Goal: Task Accomplishment & Management: Manage account settings

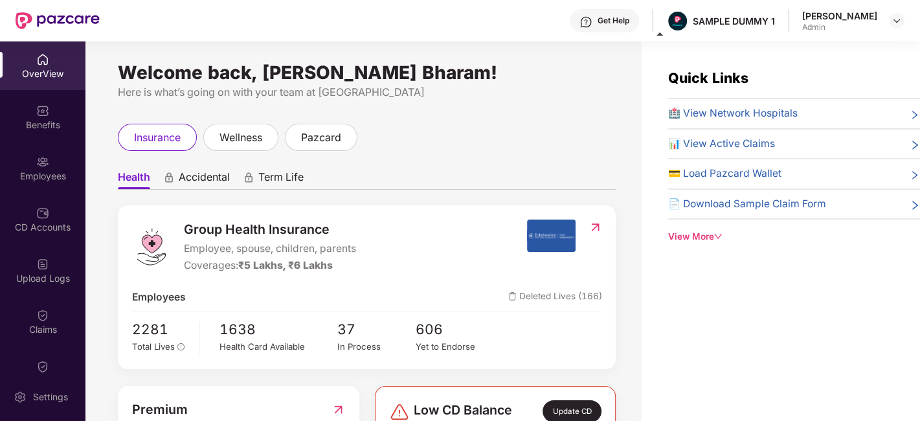
click at [620, 208] on div "Welcome back, [PERSON_NAME] Bharam! Here is what’s going on with your team at P…" at bounding box center [363, 238] width 556 height 395
click at [672, 417] on div "Quick Links 🏥 View Network Hospitals 📊 View Active Claims 💳 Load Pazcard Wallet…" at bounding box center [781, 251] width 278 height 421
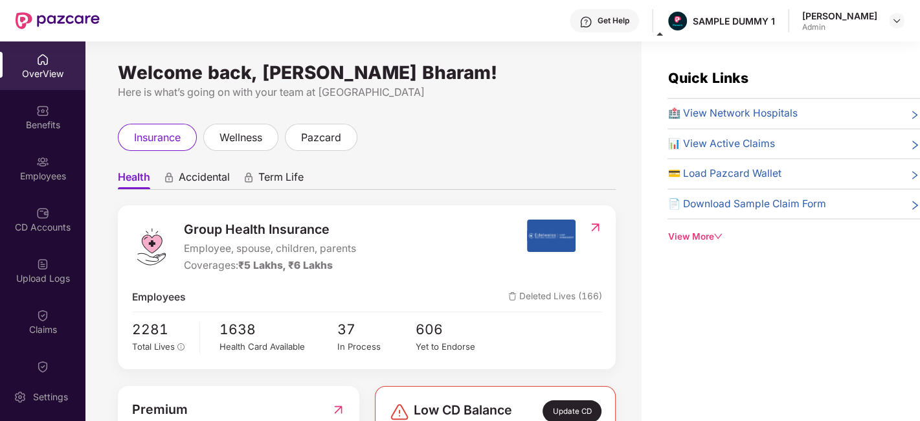
click at [381, 232] on div "Group Health Insurance Employee, spouse, children, parents Coverages: ₹5 Lakhs,…" at bounding box center [329, 246] width 395 height 54
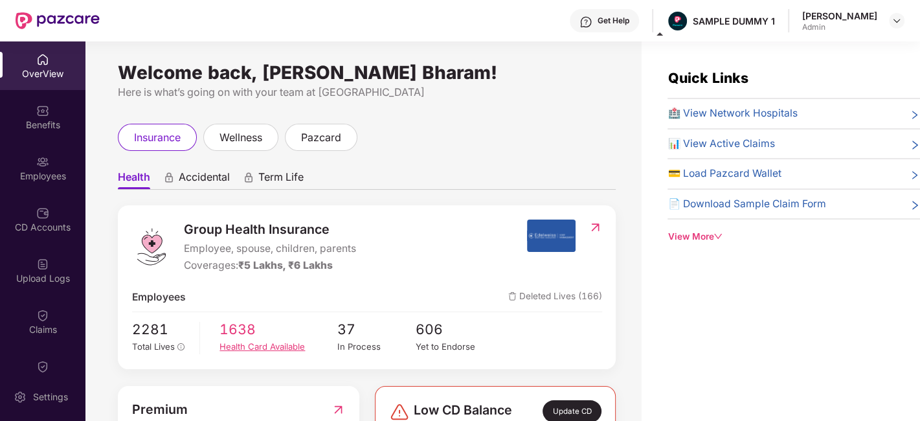
click at [312, 326] on span "1638" at bounding box center [278, 328] width 118 height 21
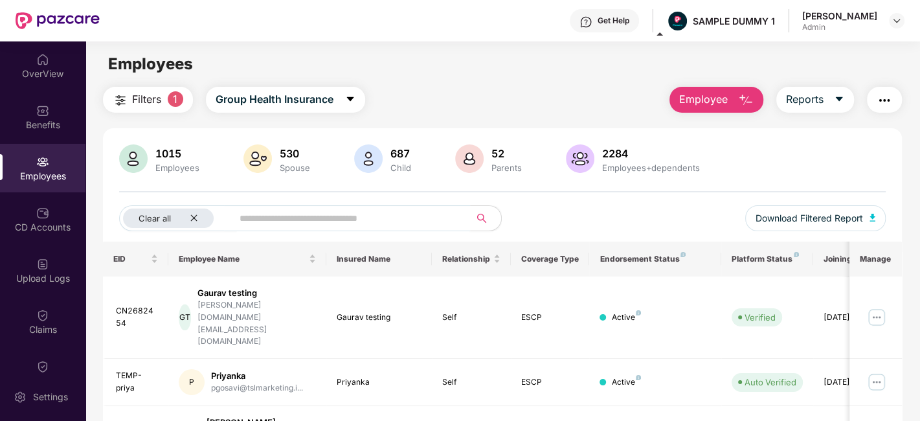
click at [366, 229] on span at bounding box center [347, 218] width 246 height 26
click at [26, 61] on div "OverView" at bounding box center [42, 65] width 85 height 49
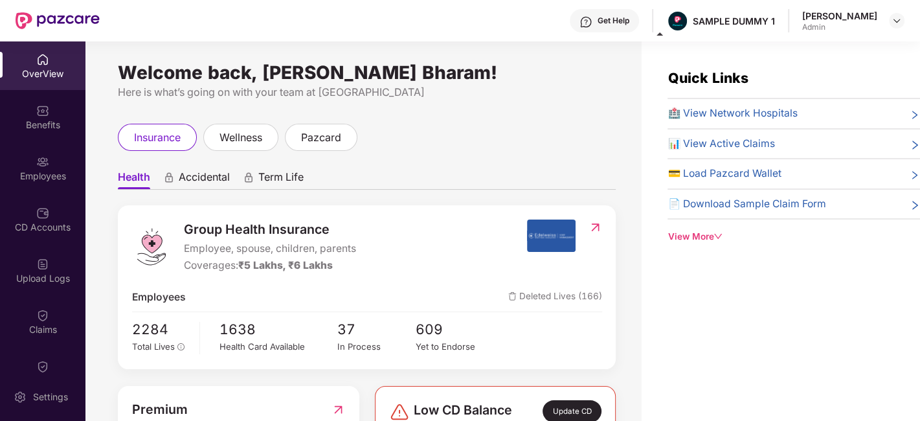
click at [672, 230] on div "View More" at bounding box center [793, 237] width 252 height 14
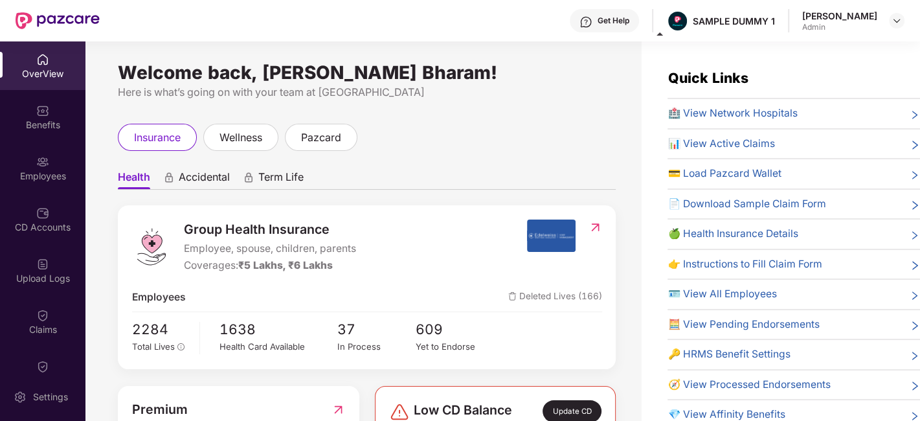
click at [794, 109] on span "🏥 View Network Hospitals" at bounding box center [731, 114] width 129 height 16
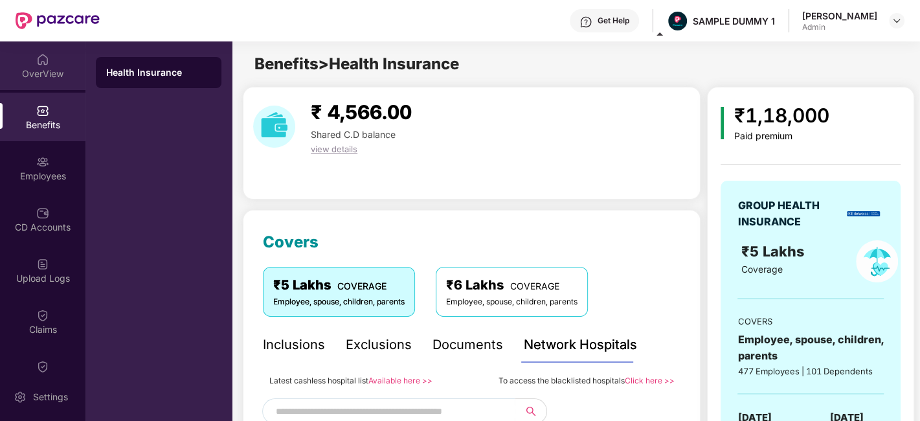
click at [36, 52] on div at bounding box center [42, 58] width 13 height 13
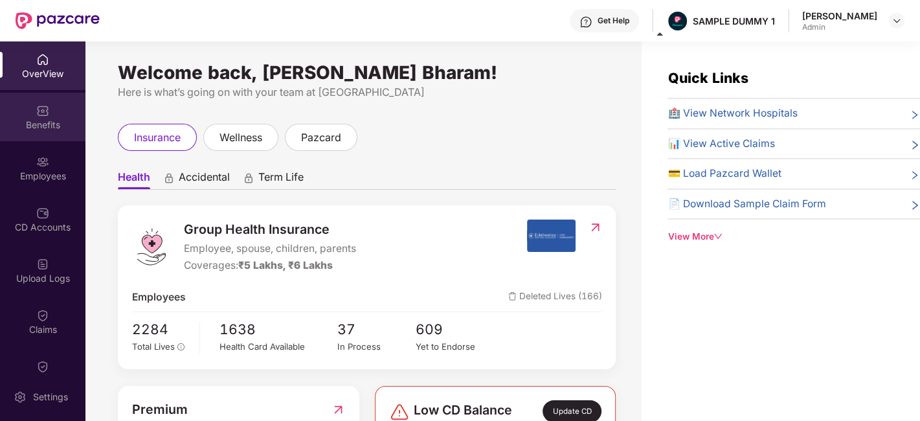
click at [44, 110] on img at bounding box center [42, 110] width 13 height 13
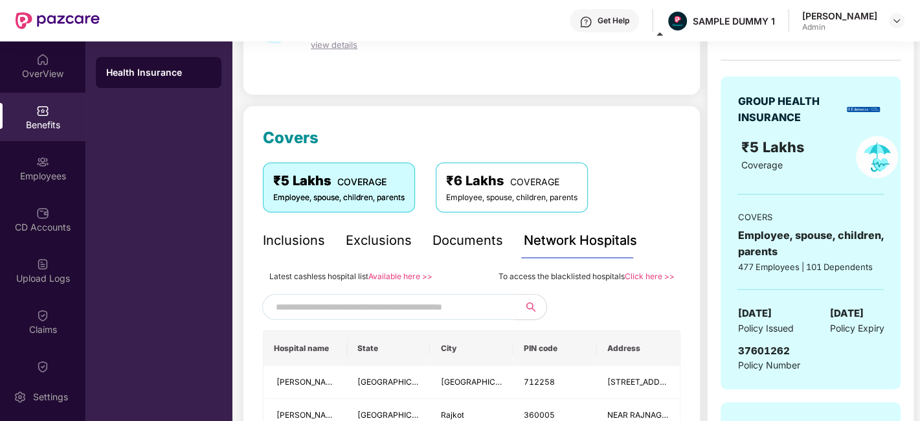
scroll to position [105, 0]
click at [36, 54] on img at bounding box center [42, 59] width 13 height 13
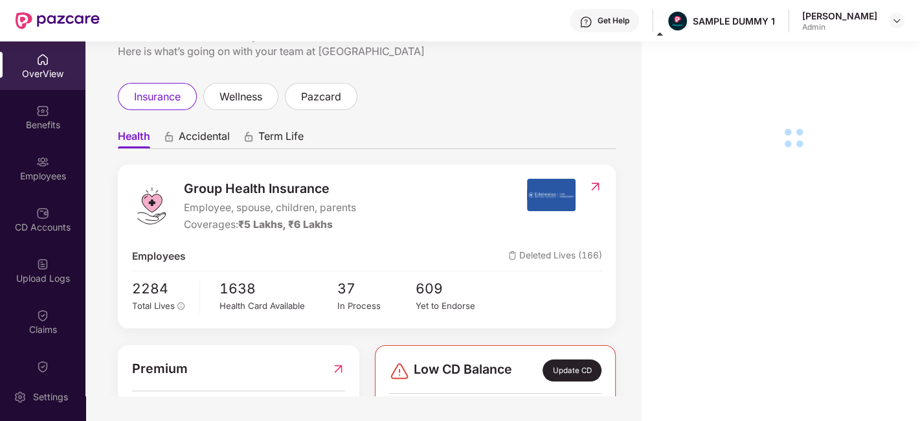
scroll to position [0, 0]
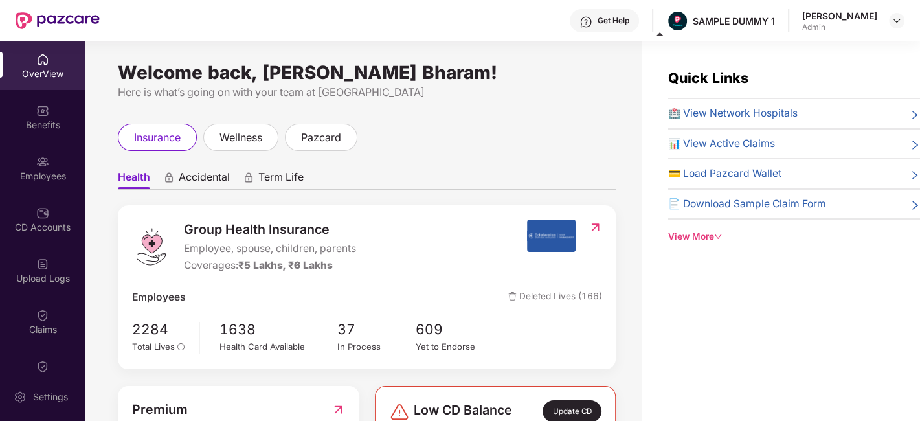
click at [710, 234] on div "View More" at bounding box center [793, 237] width 252 height 14
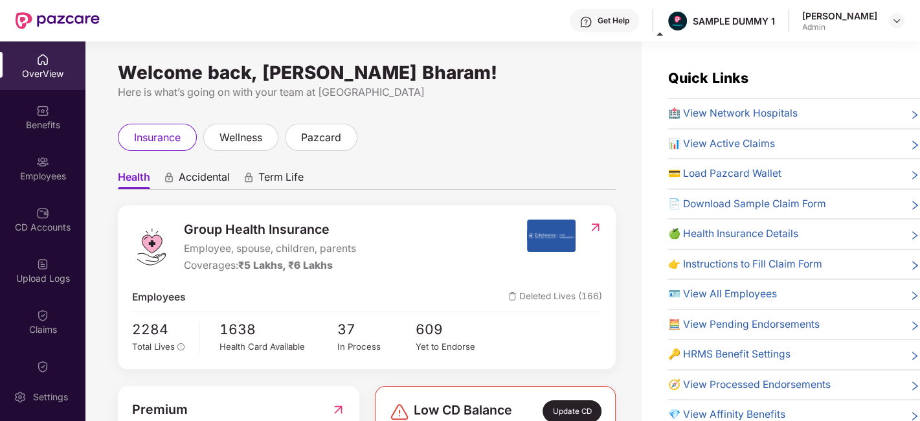
click at [224, 172] on span "Accidental" at bounding box center [204, 179] width 51 height 19
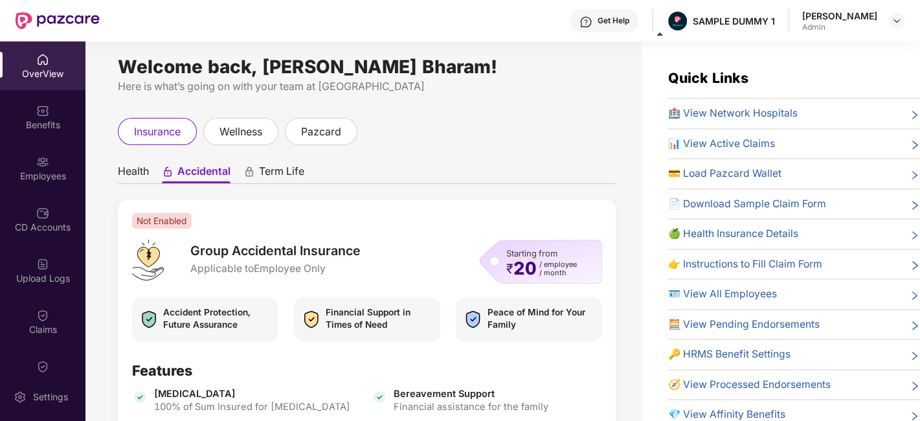
scroll to position [1, 0]
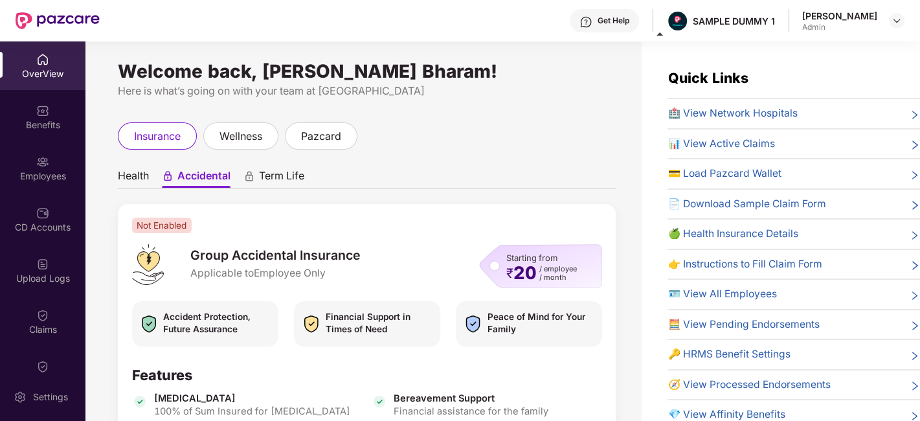
click at [130, 172] on span "Health" at bounding box center [133, 178] width 31 height 19
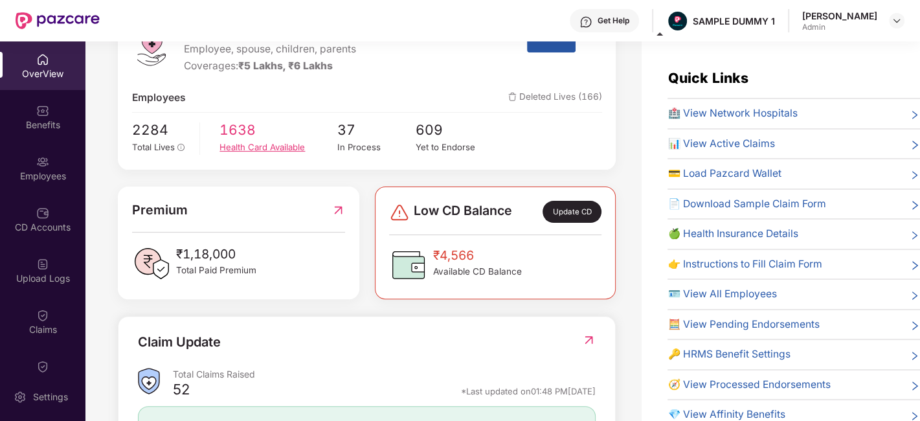
scroll to position [200, 0]
click at [582, 209] on div "Update CD" at bounding box center [571, 211] width 58 height 22
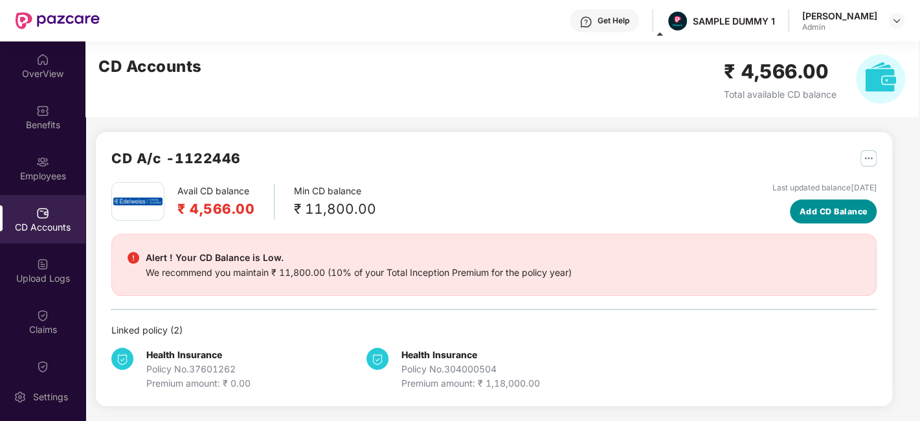
click at [835, 205] on span "Add CD Balance" at bounding box center [833, 211] width 68 height 13
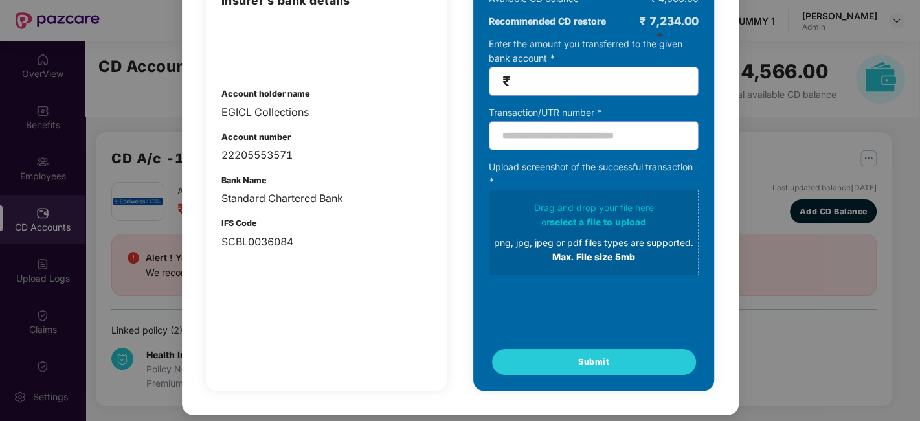
scroll to position [0, 0]
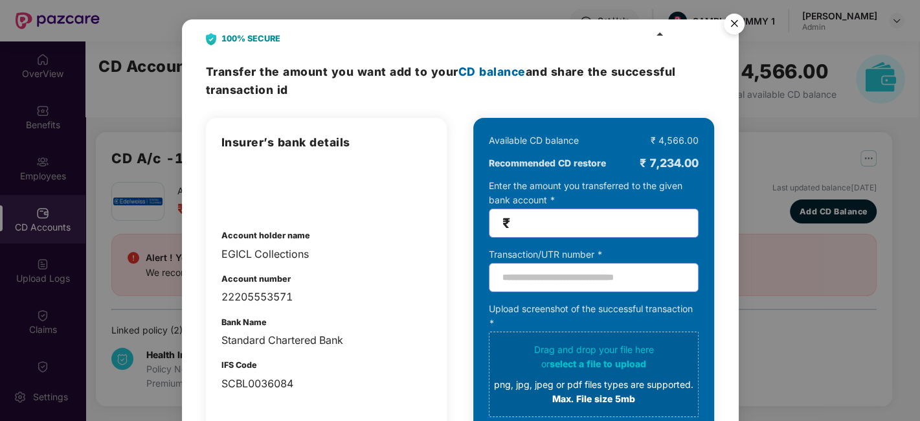
click at [732, 23] on img "Close" at bounding box center [734, 26] width 36 height 36
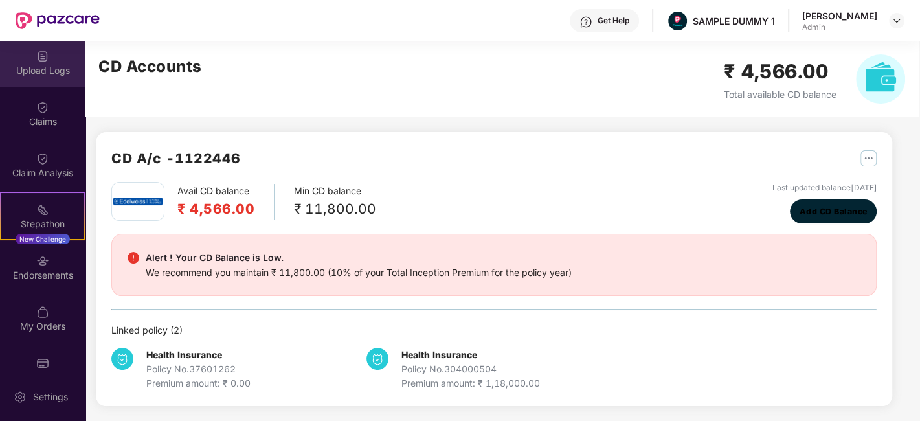
scroll to position [209, 0]
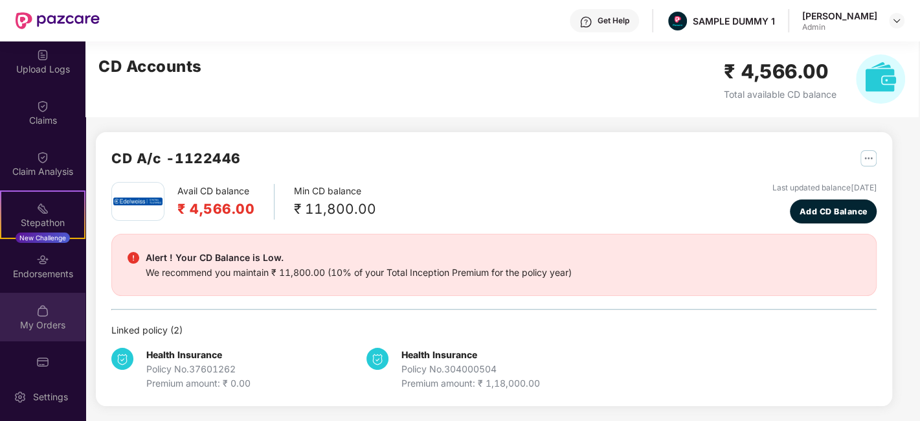
click at [40, 306] on img at bounding box center [42, 310] width 13 height 13
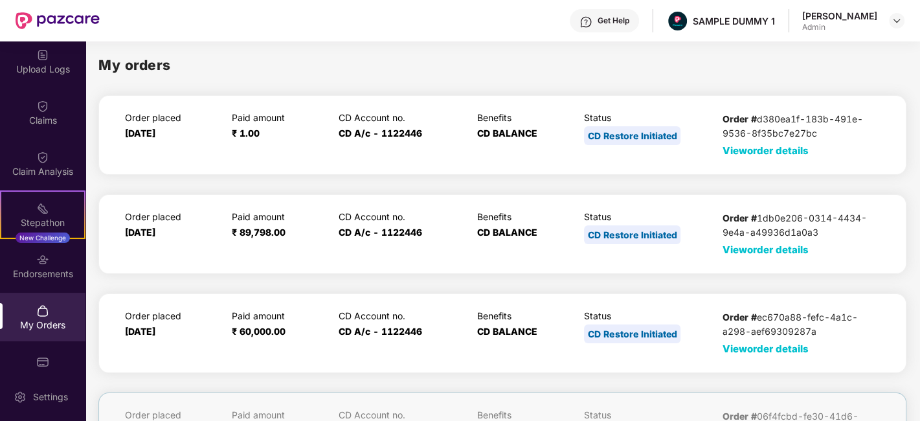
click at [760, 150] on span "View order details" at bounding box center [765, 150] width 86 height 12
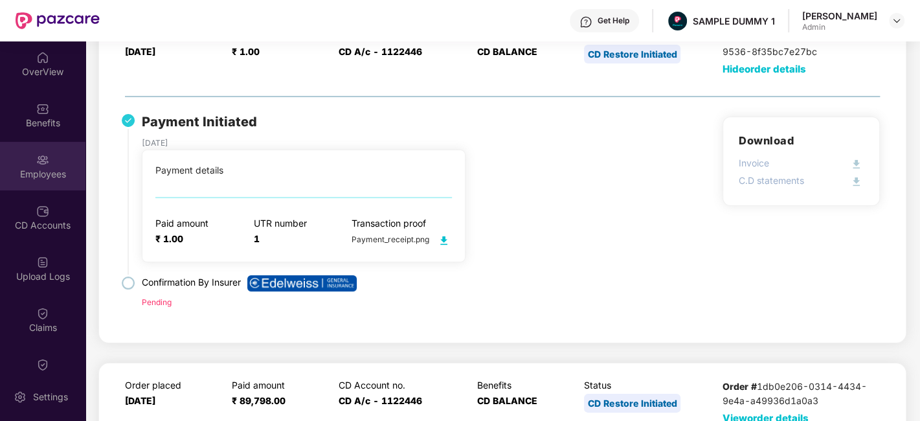
scroll to position [0, 0]
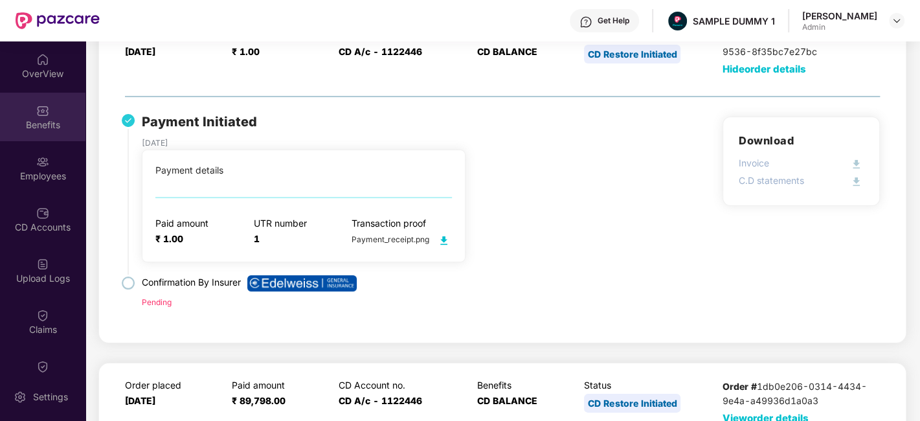
click at [39, 116] on img at bounding box center [42, 110] width 13 height 13
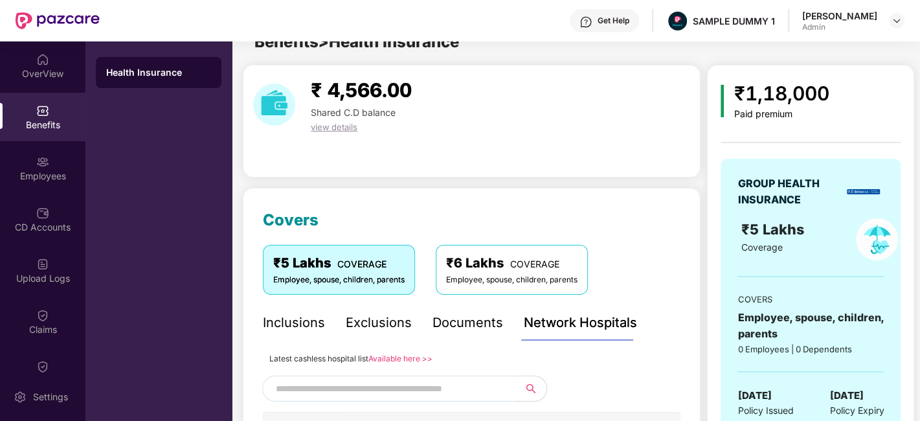
scroll to position [82, 0]
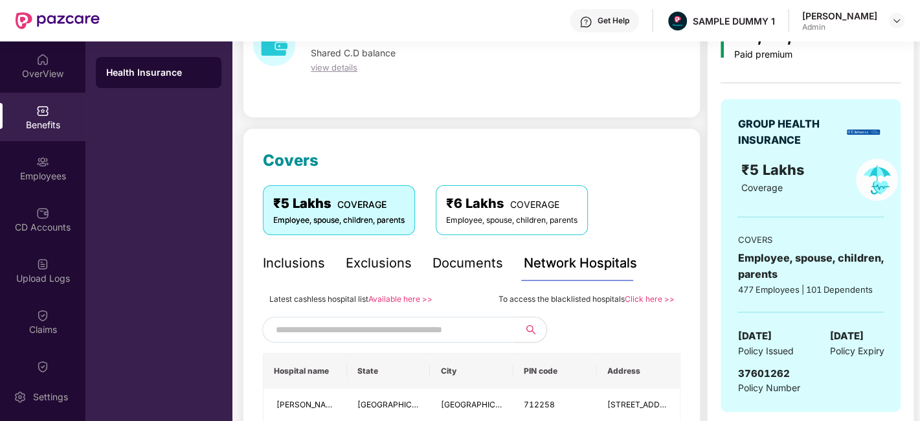
click at [448, 257] on div "Documents" at bounding box center [467, 263] width 71 height 20
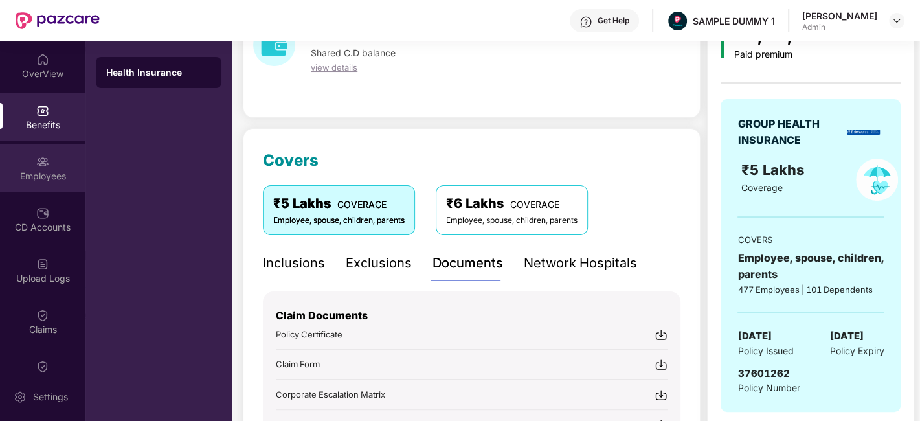
click at [68, 178] on div "Employees" at bounding box center [42, 176] width 85 height 13
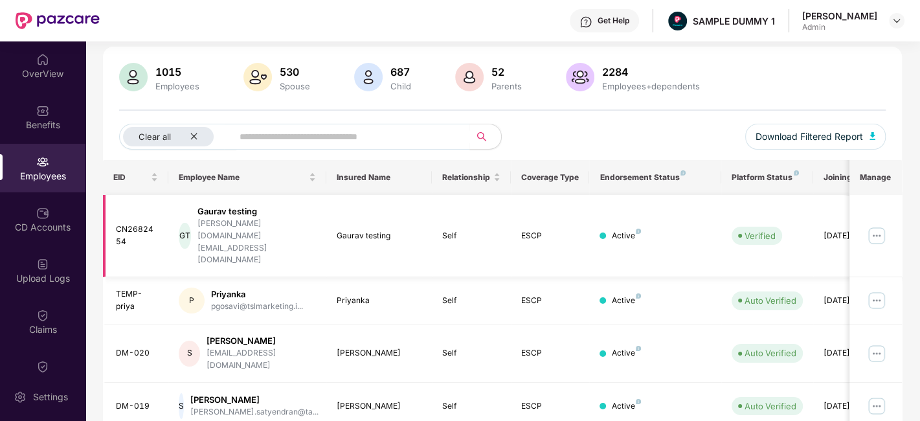
scroll to position [0, 0]
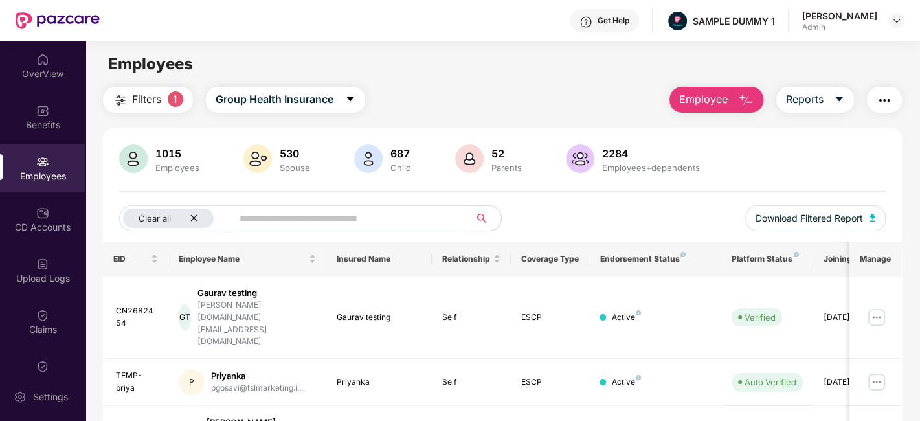
click at [743, 102] on img "button" at bounding box center [746, 101] width 16 height 16
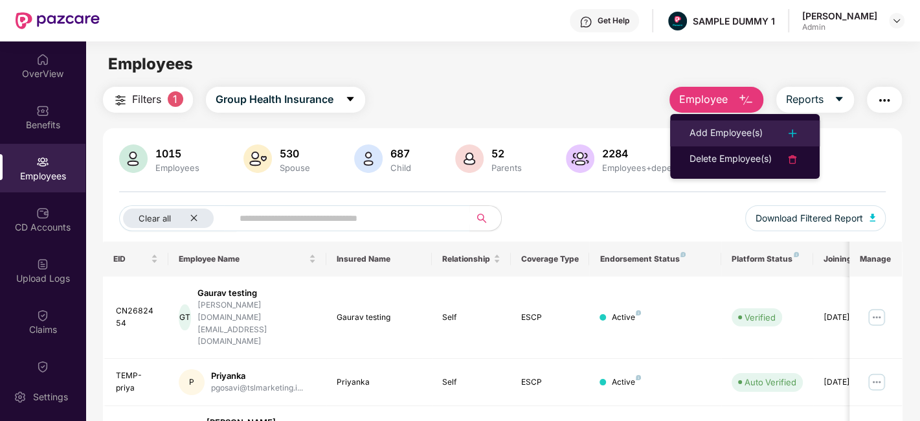
click at [738, 126] on div "Add Employee(s)" at bounding box center [725, 134] width 73 height 16
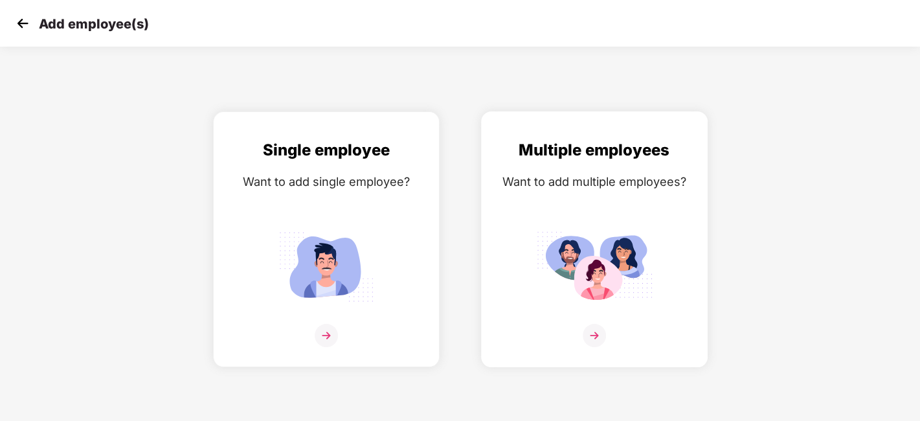
click at [592, 341] on img at bounding box center [594, 335] width 23 height 23
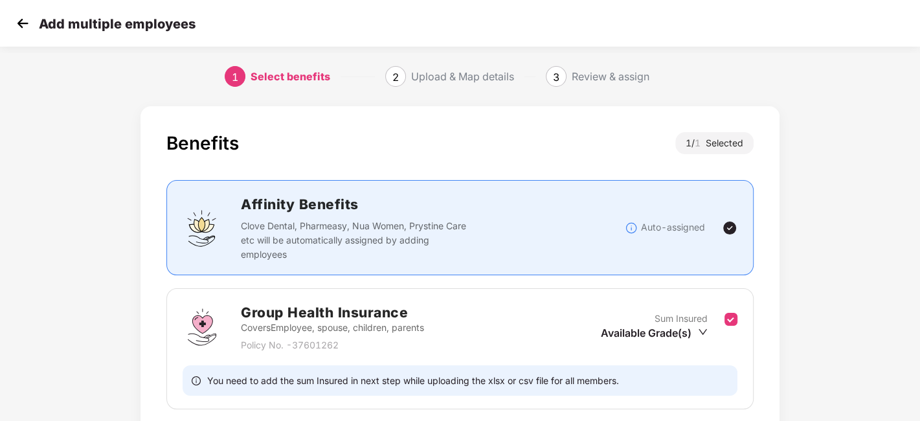
scroll to position [100, 0]
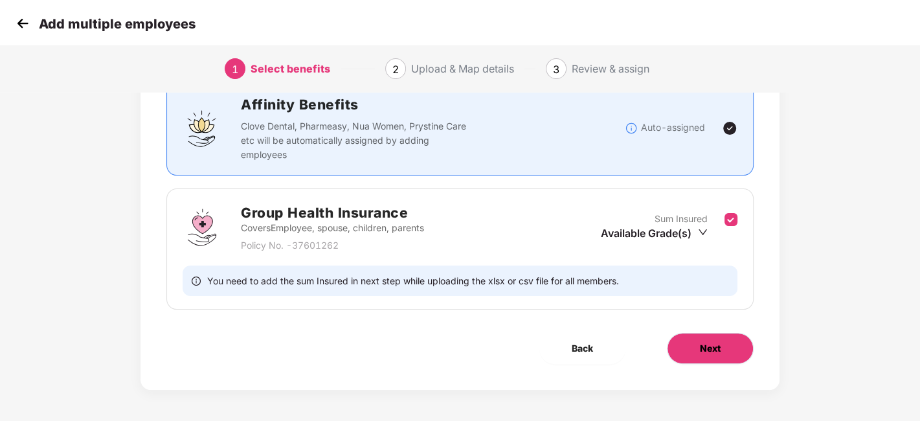
click at [693, 348] on button "Next" at bounding box center [710, 348] width 87 height 31
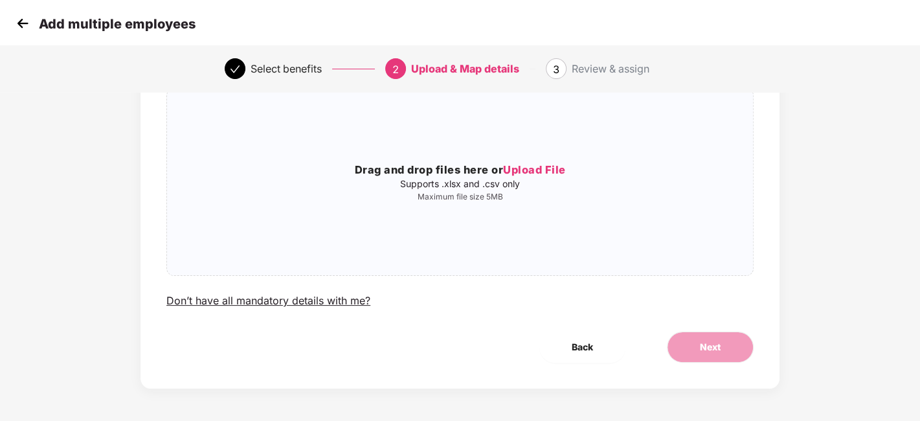
scroll to position [0, 0]
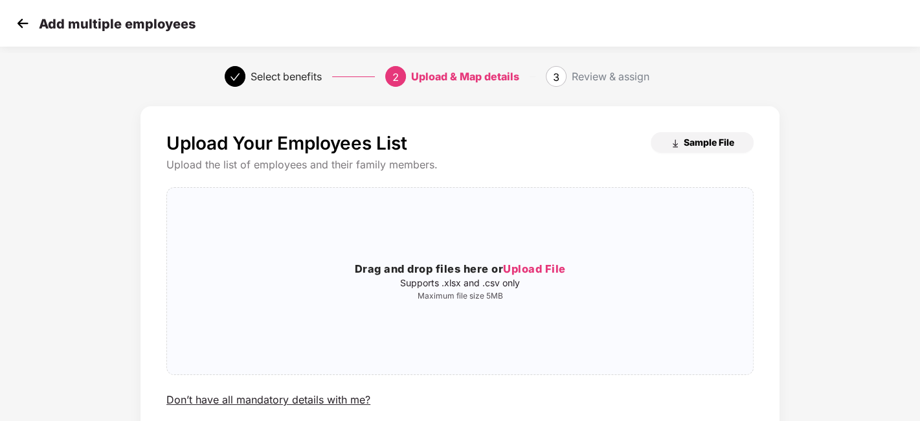
click at [708, 141] on span "Sample File" at bounding box center [709, 142] width 50 height 12
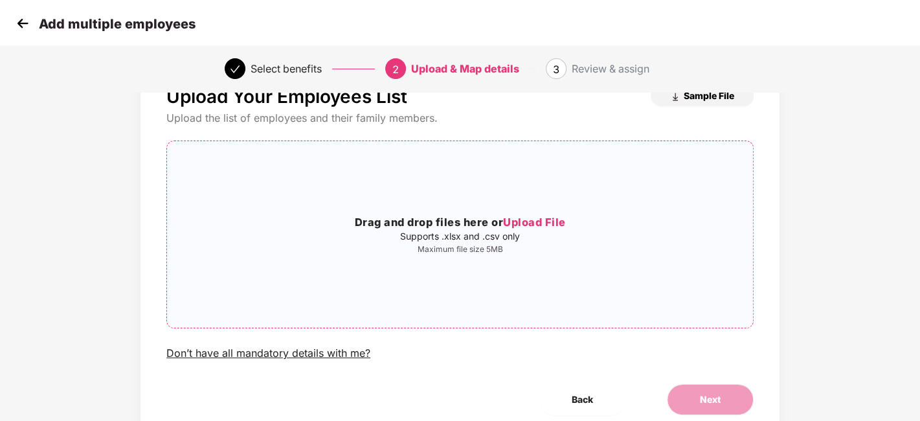
scroll to position [34, 0]
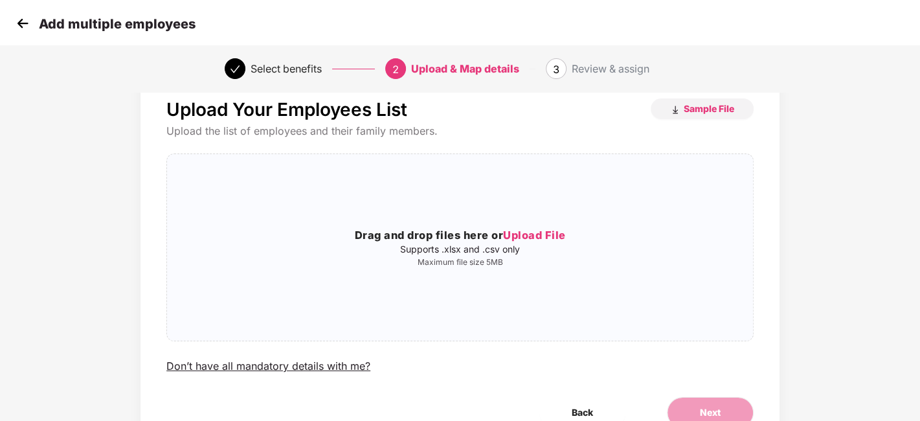
click at [22, 22] on img at bounding box center [22, 23] width 19 height 19
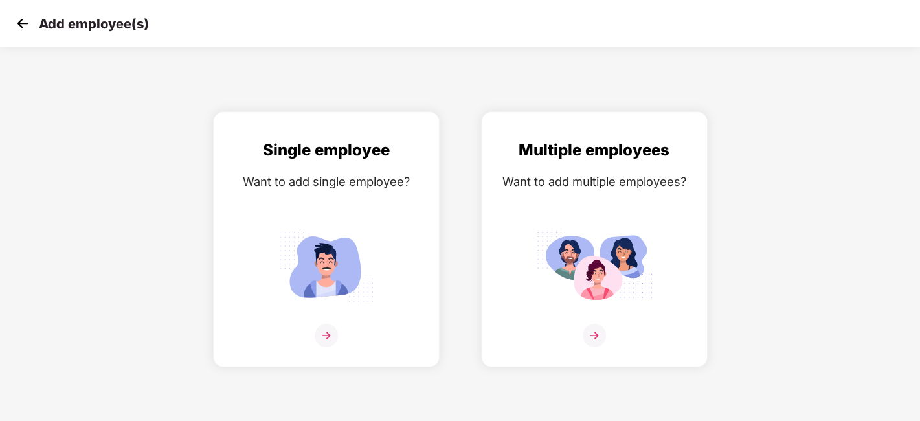
click at [22, 22] on img at bounding box center [22, 23] width 19 height 19
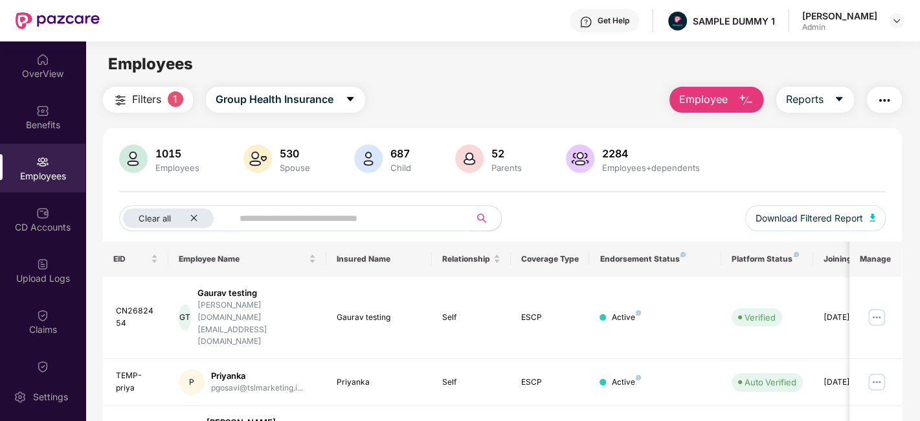
click at [730, 103] on button "Employee" at bounding box center [716, 100] width 94 height 26
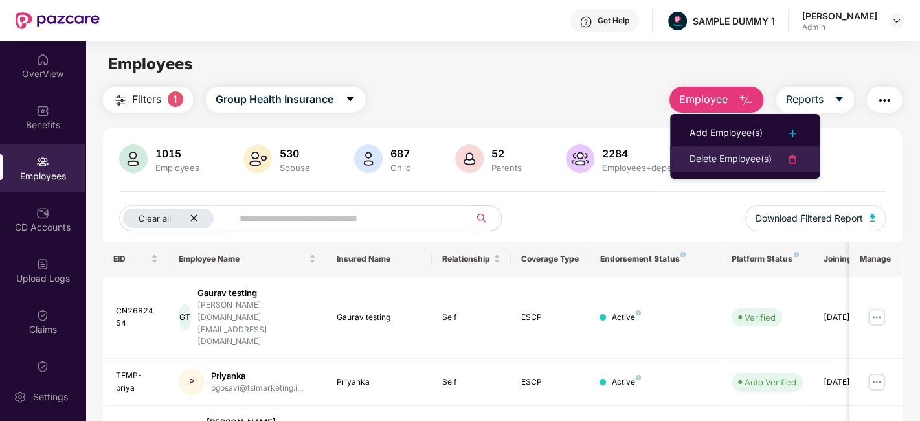
click at [733, 154] on div "Delete Employee(s)" at bounding box center [730, 159] width 82 height 16
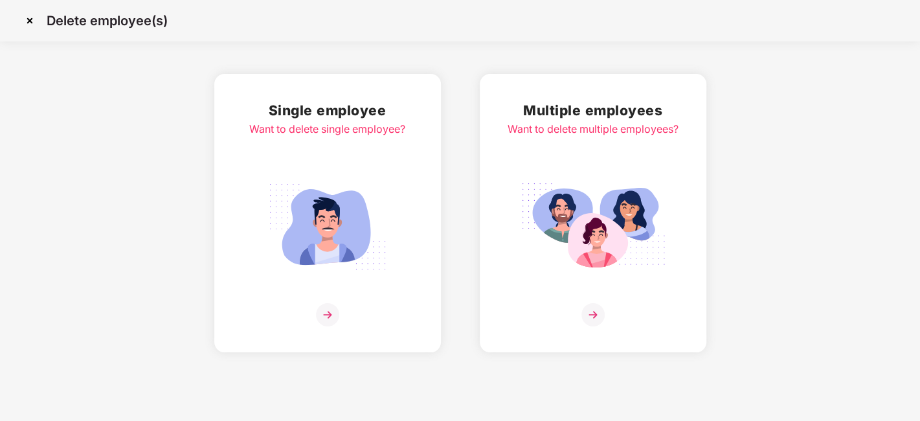
click at [328, 313] on img at bounding box center [327, 314] width 23 height 23
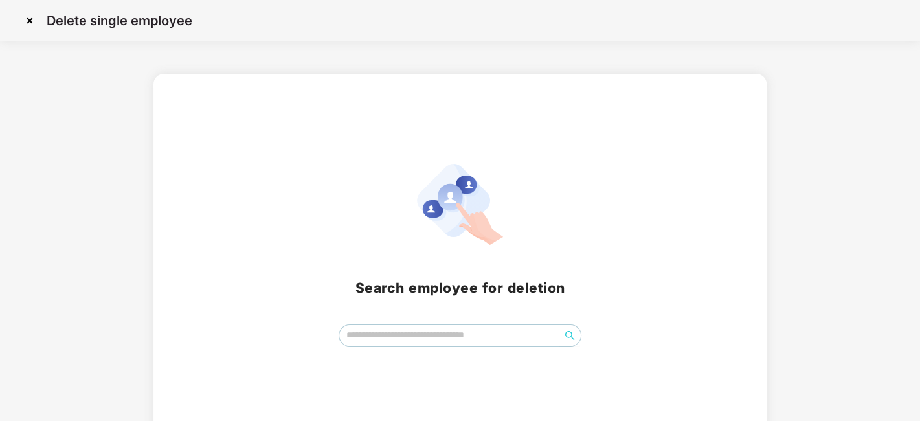
scroll to position [15, 0]
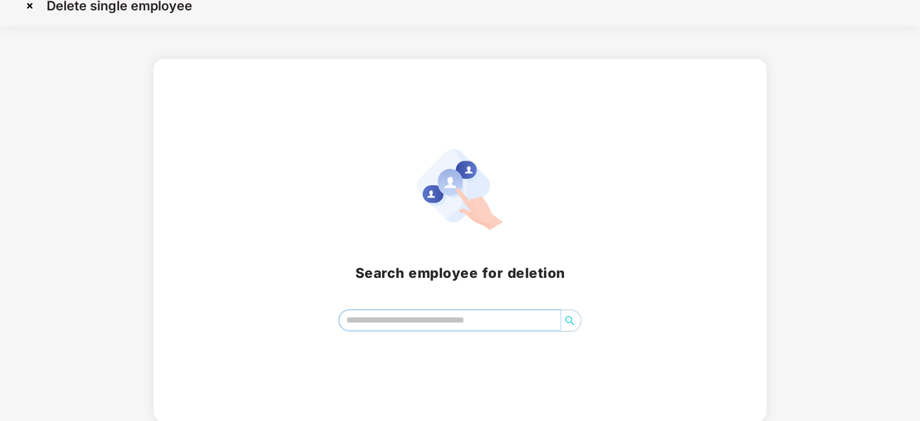
click at [392, 313] on input "search" at bounding box center [449, 319] width 221 height 19
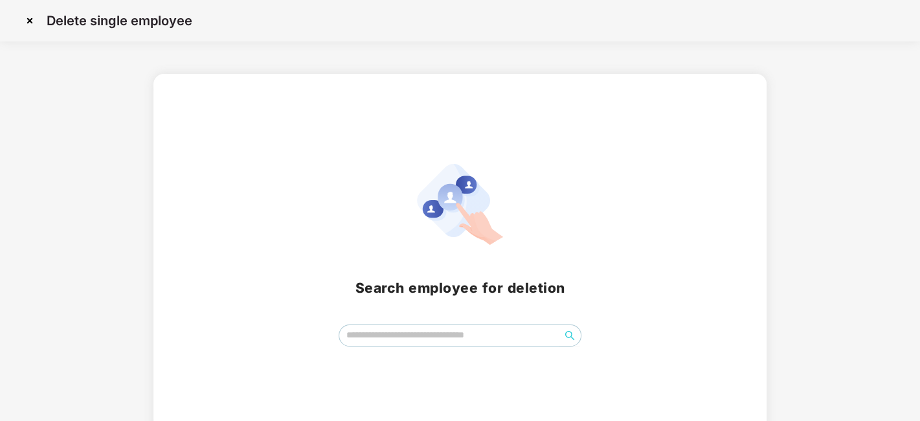
click at [28, 17] on img at bounding box center [29, 20] width 21 height 21
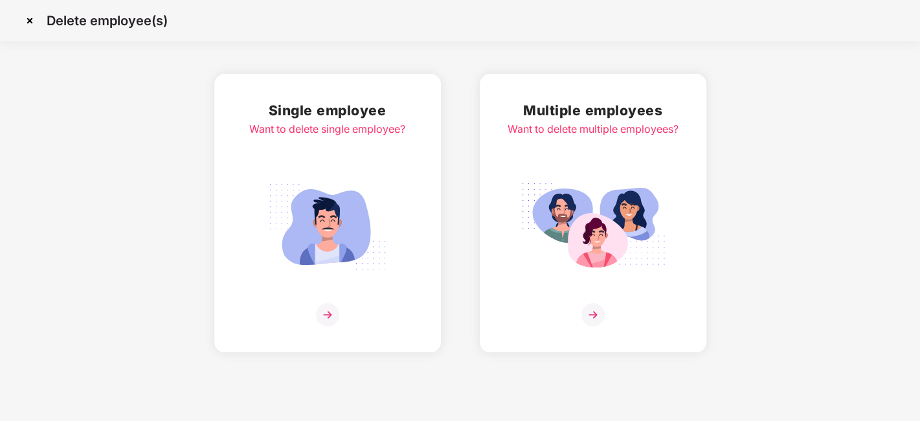
click at [28, 20] on img at bounding box center [29, 20] width 21 height 21
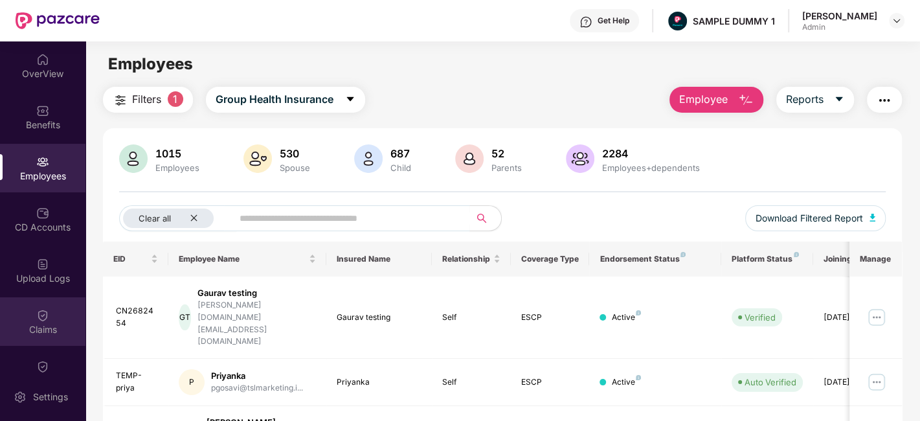
click at [52, 329] on div "Claims" at bounding box center [42, 329] width 85 height 13
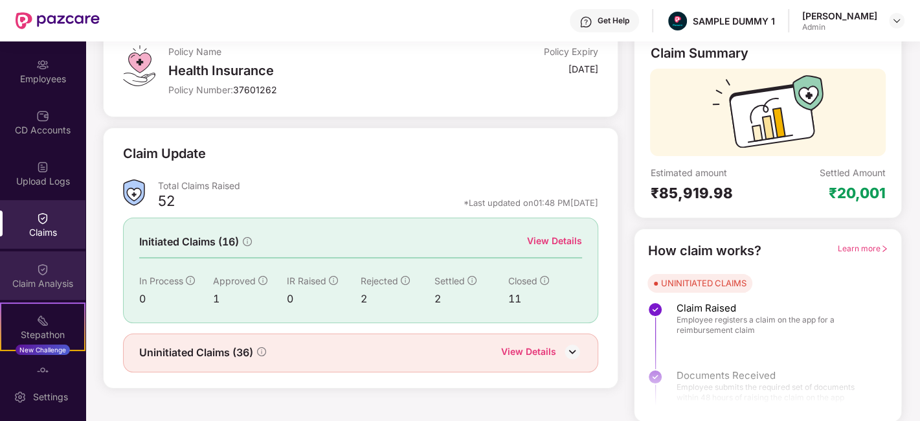
scroll to position [98, 0]
click at [41, 274] on div "Claim Analysis" at bounding box center [42, 275] width 85 height 49
